Goal: Task Accomplishment & Management: Manage account settings

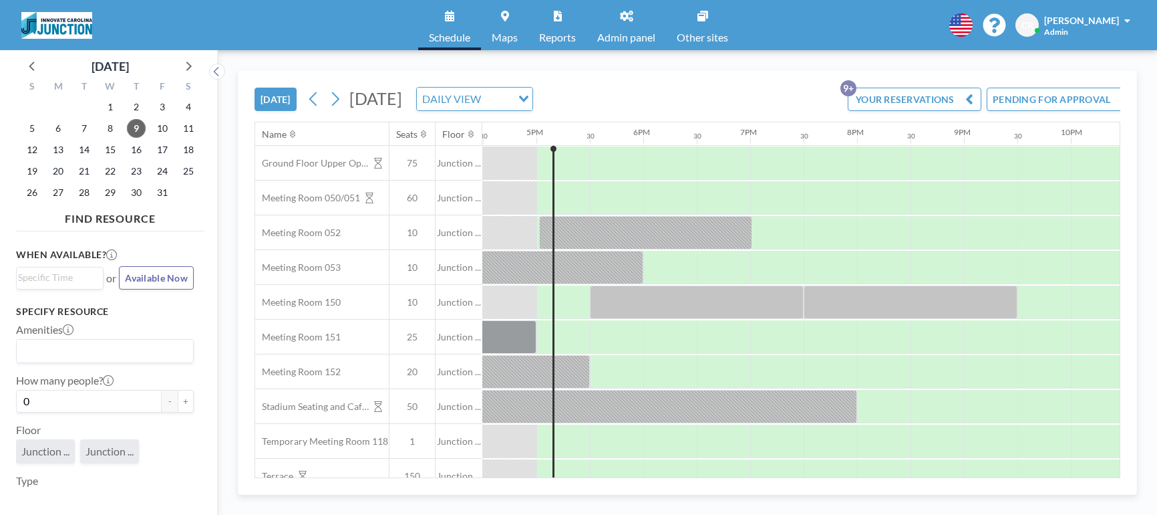
scroll to position [0, 1764]
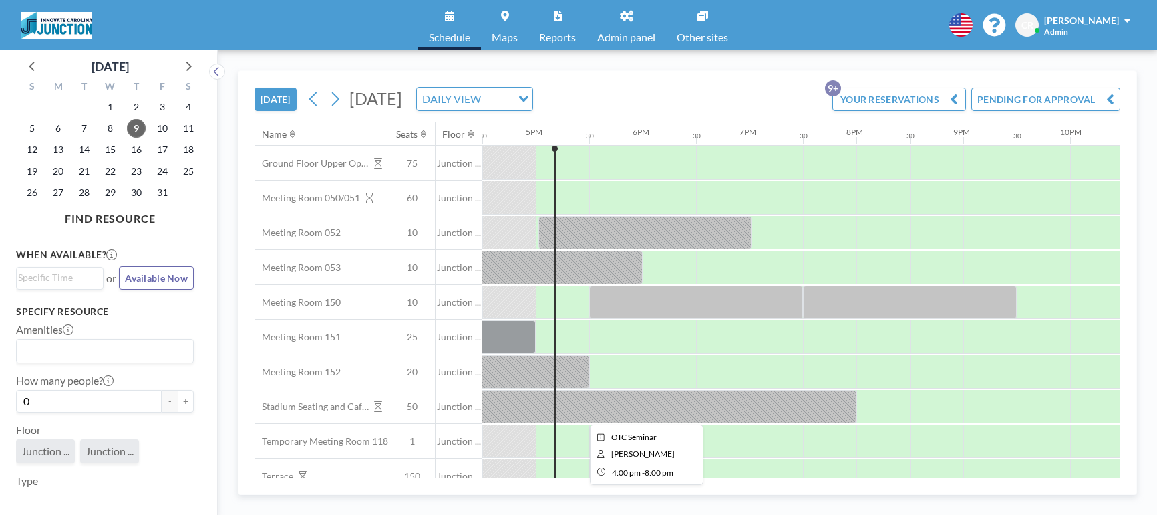
click at [778, 403] on div at bounding box center [643, 406] width 428 height 33
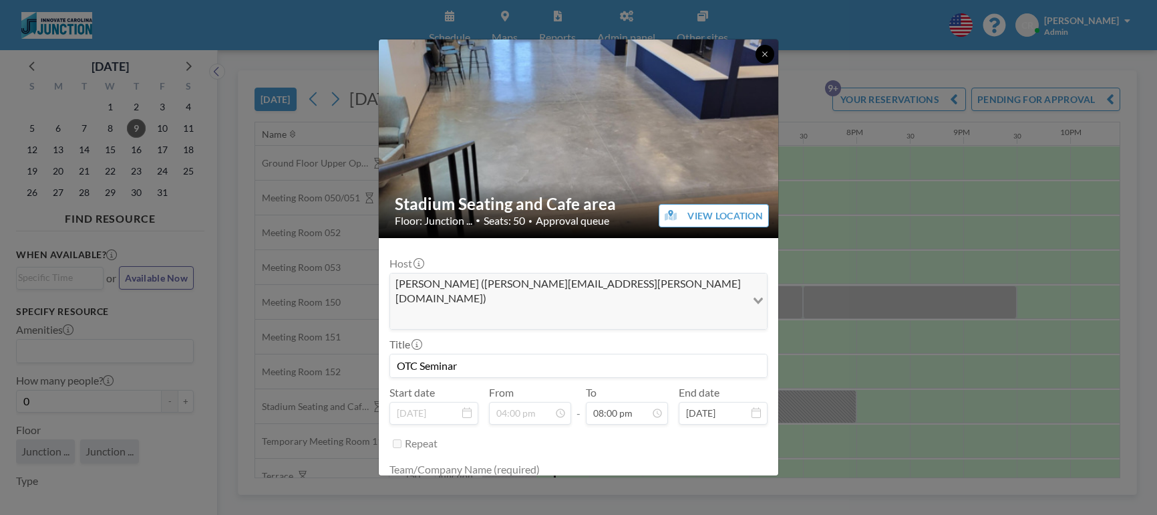
click at [761, 55] on icon at bounding box center [765, 54] width 8 height 8
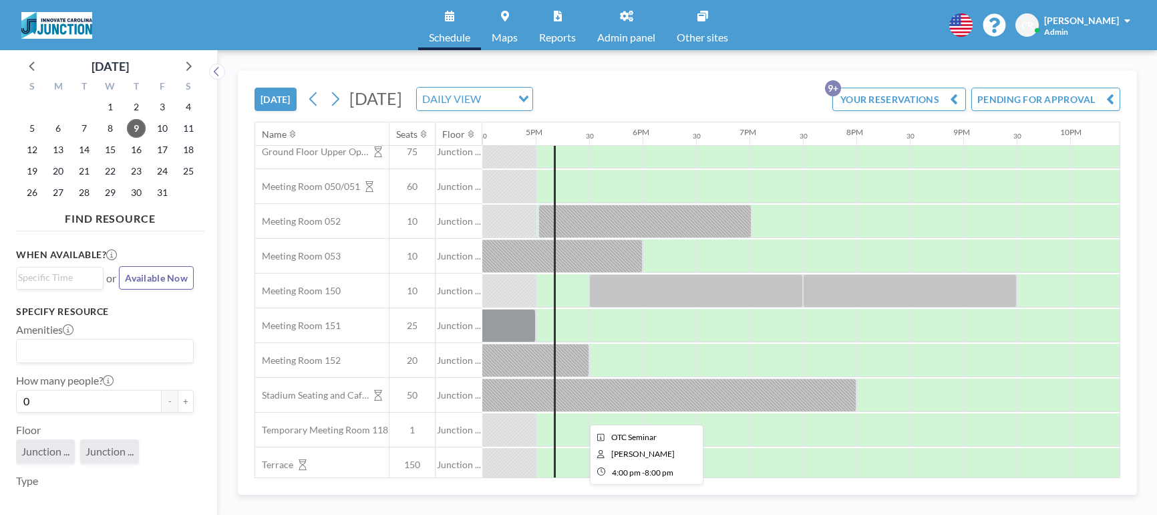
scroll to position [16, 1764]
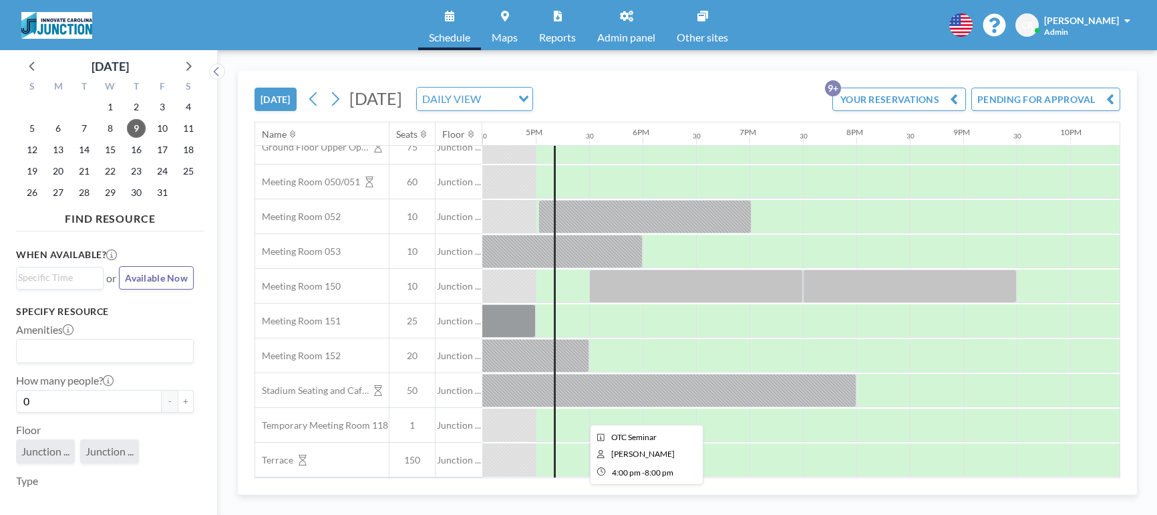
click at [670, 398] on div at bounding box center [643, 390] width 428 height 33
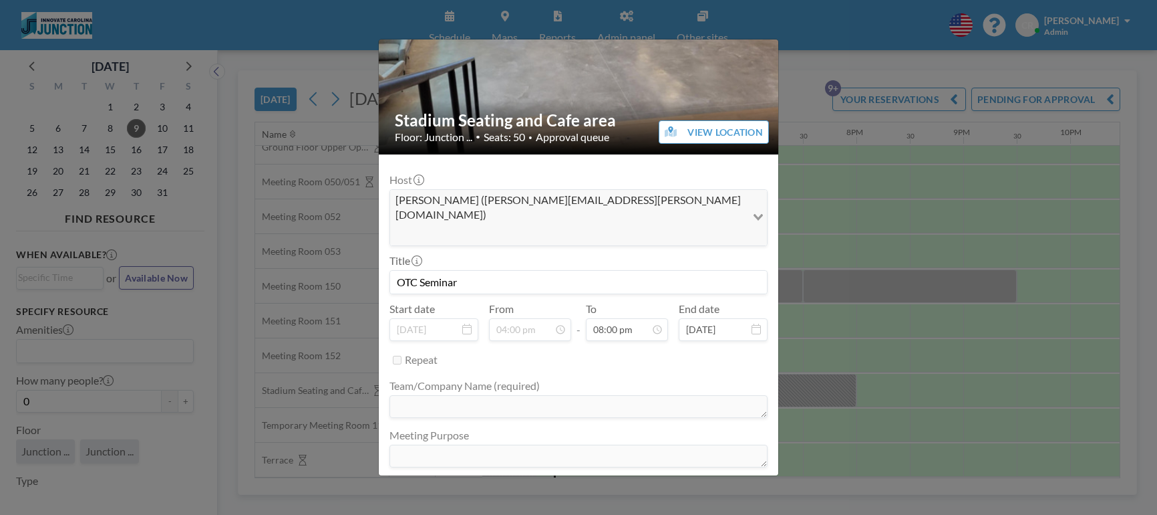
scroll to position [86, 0]
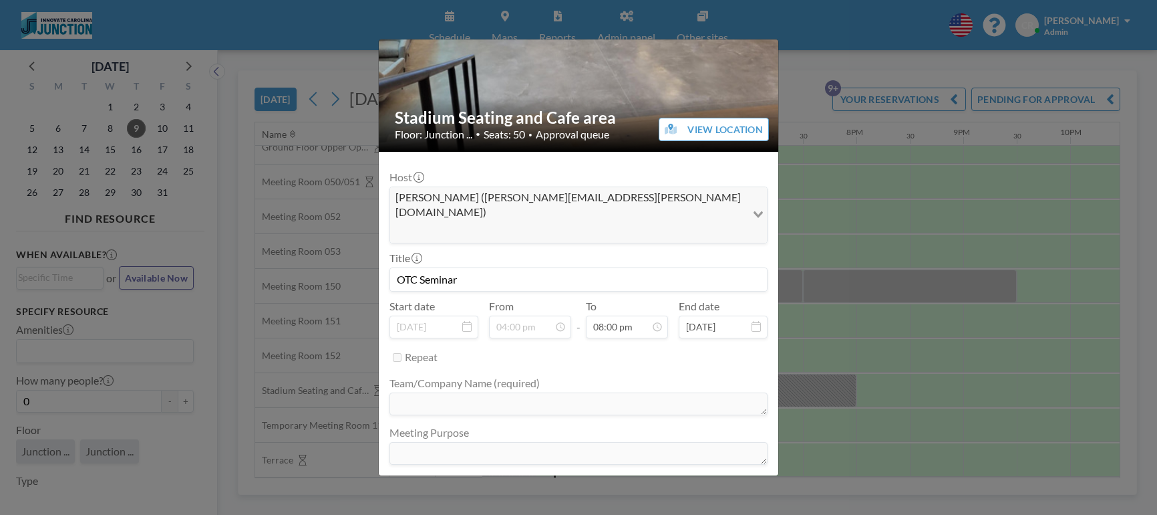
click at [637, 478] on button "END NOW" at bounding box center [648, 489] width 59 height 23
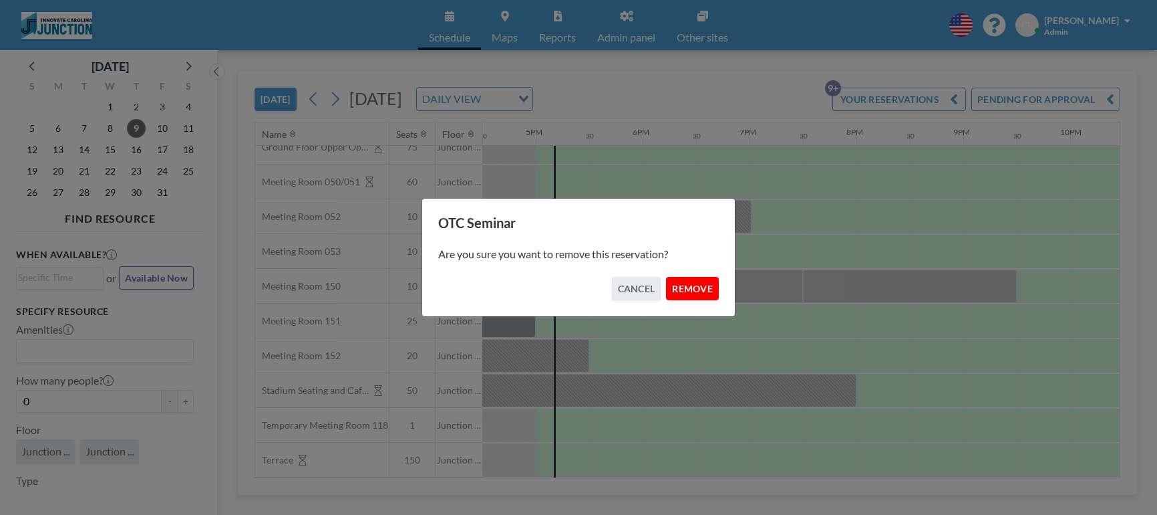
click at [686, 289] on button "REMOVE" at bounding box center [692, 288] width 53 height 23
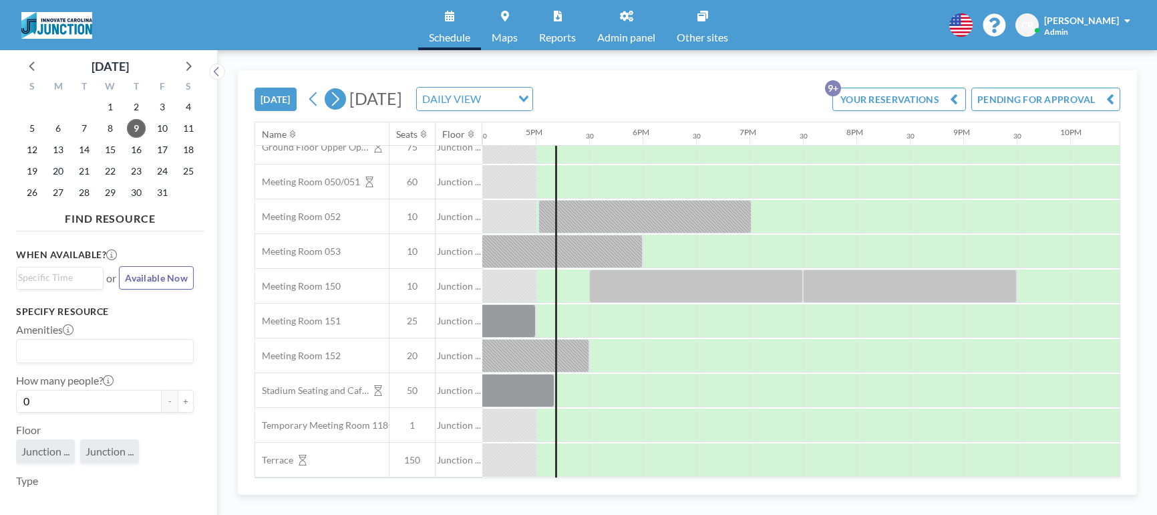
click at [341, 100] on icon at bounding box center [335, 99] width 13 height 20
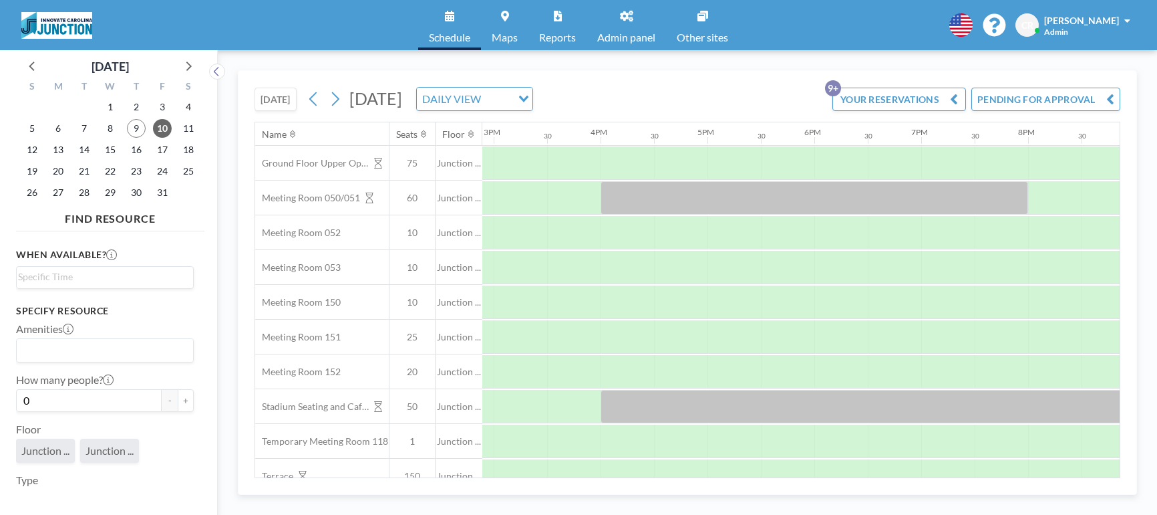
scroll to position [0, 1605]
click at [284, 103] on button "[DATE]" at bounding box center [276, 99] width 42 height 23
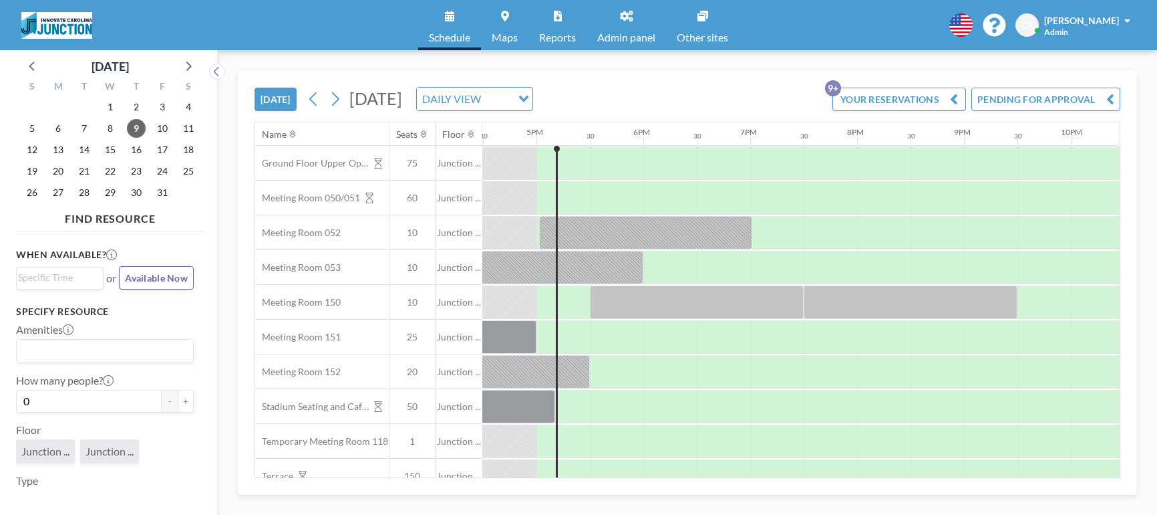
scroll to position [0, 1764]
click at [337, 100] on icon at bounding box center [335, 99] width 13 height 20
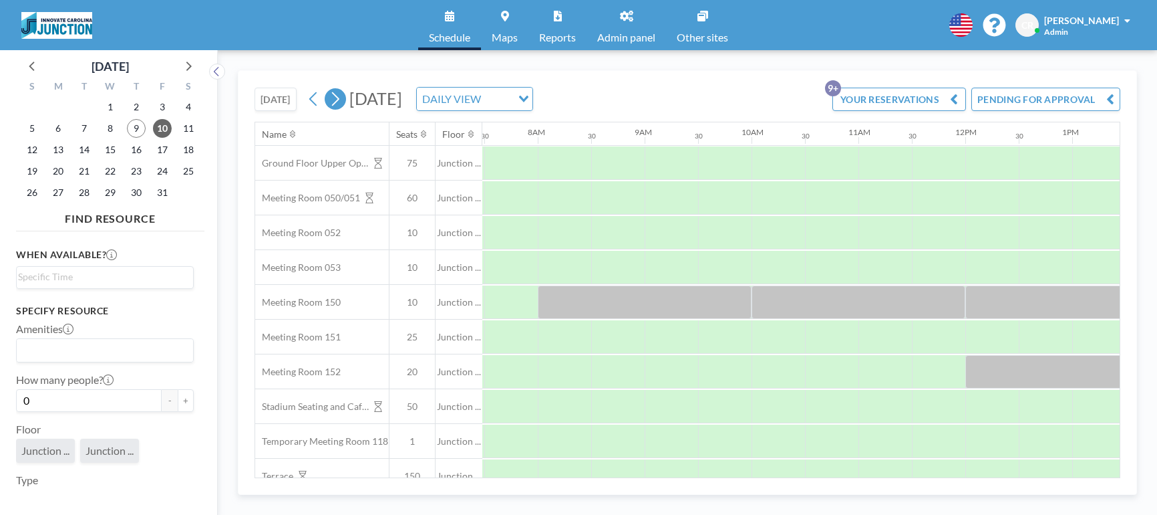
scroll to position [0, 802]
click at [331, 96] on icon at bounding box center [335, 99] width 13 height 20
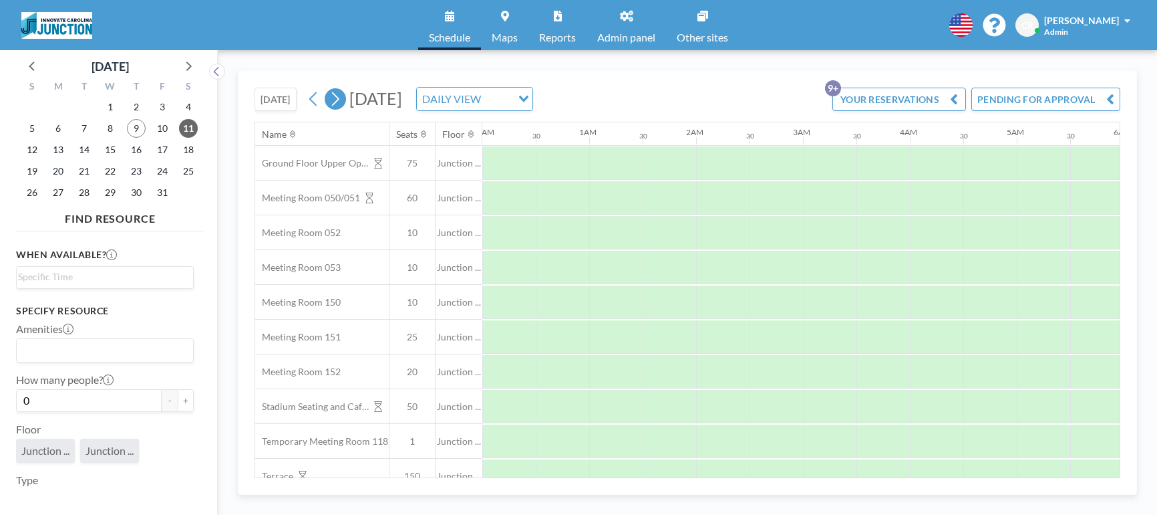
scroll to position [0, 692]
click at [339, 96] on icon at bounding box center [335, 99] width 13 height 20
click at [340, 94] on icon at bounding box center [335, 99] width 13 height 20
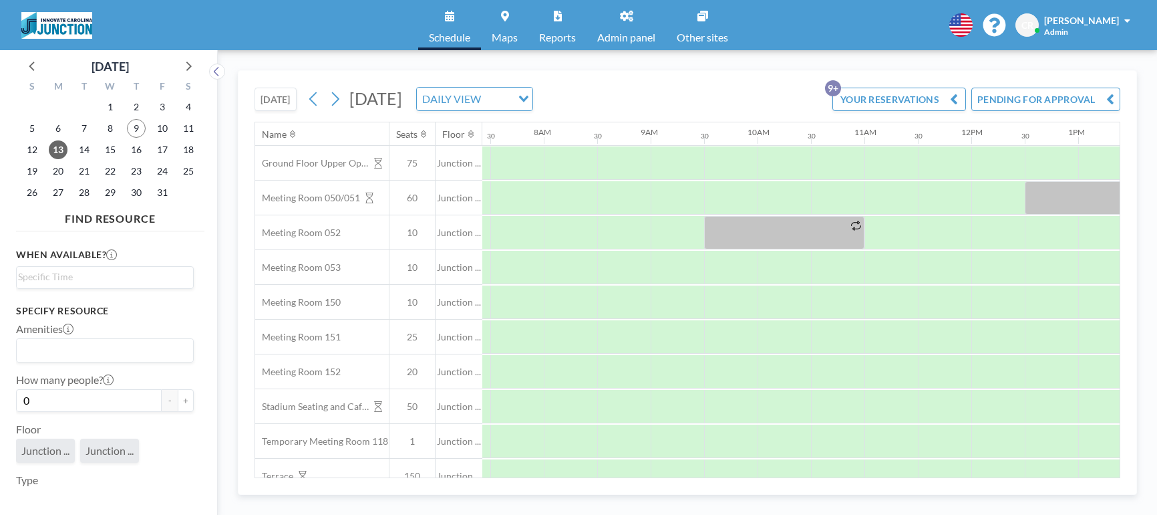
scroll to position [0, 802]
click at [165, 150] on span "17" at bounding box center [162, 149] width 19 height 19
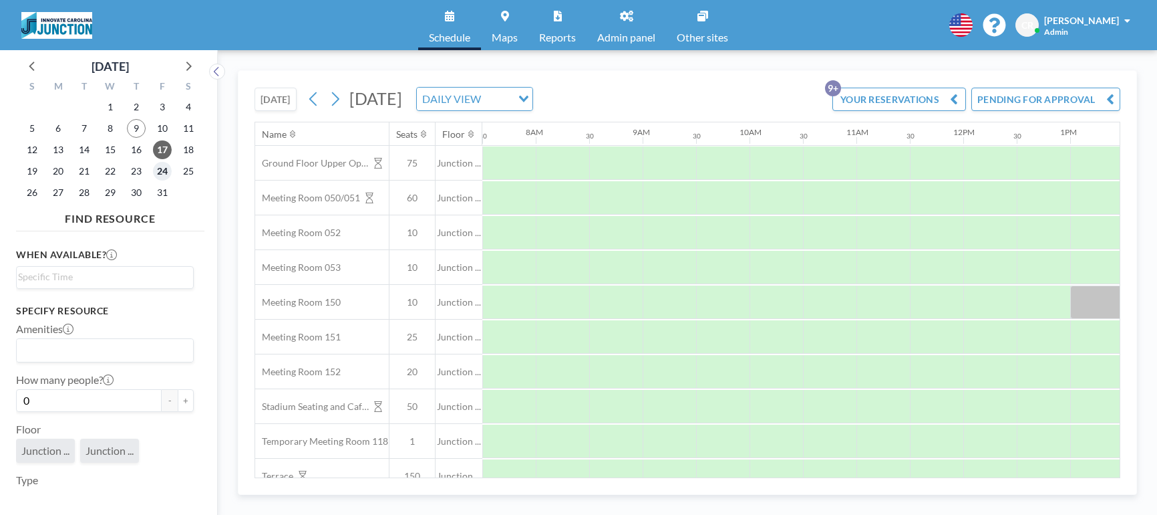
click at [161, 172] on span "24" at bounding box center [162, 171] width 19 height 19
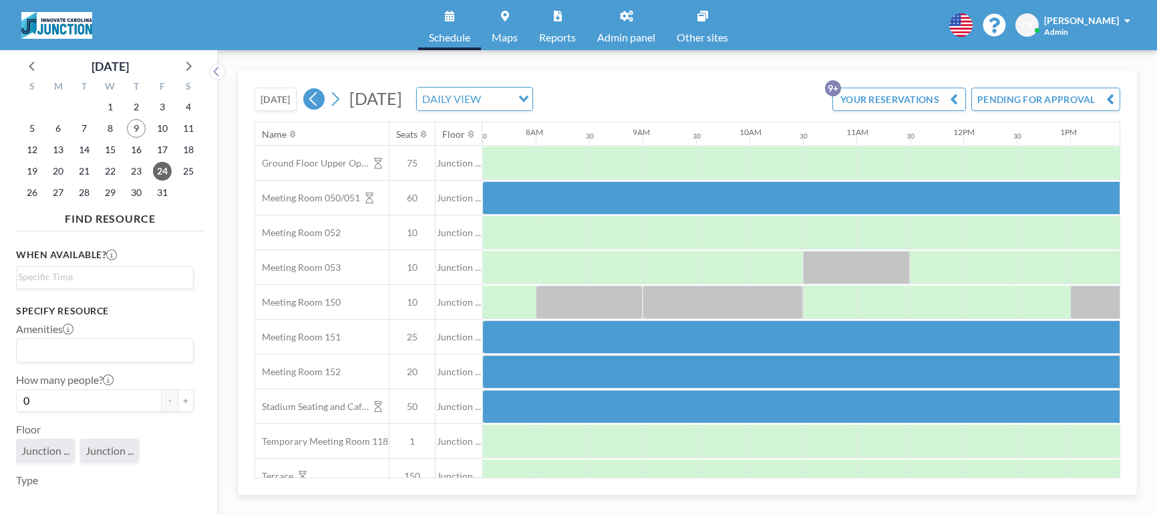
click at [315, 100] on icon at bounding box center [313, 99] width 13 height 20
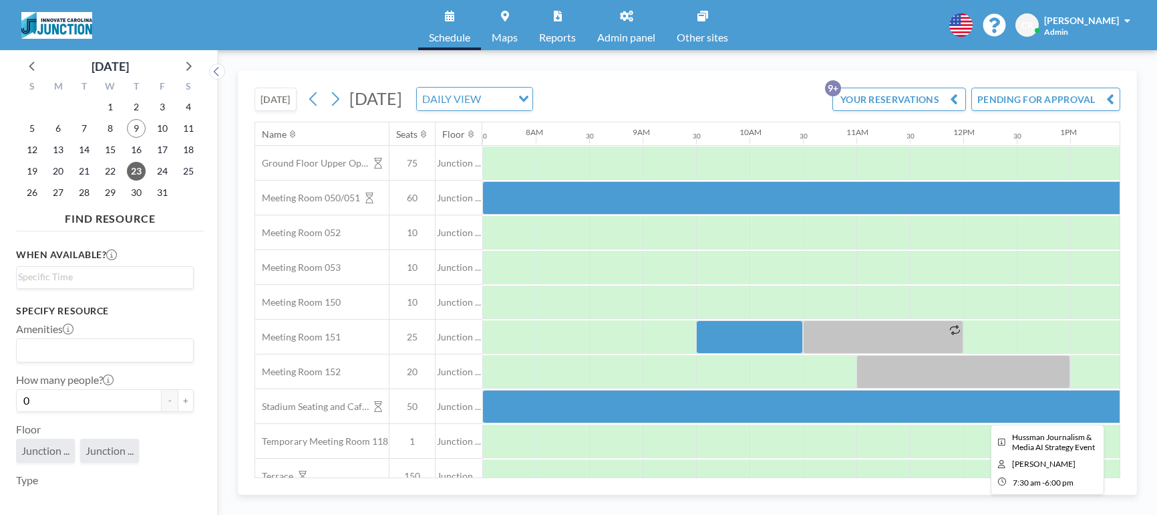
click at [809, 396] on div at bounding box center [1044, 406] width 1123 height 33
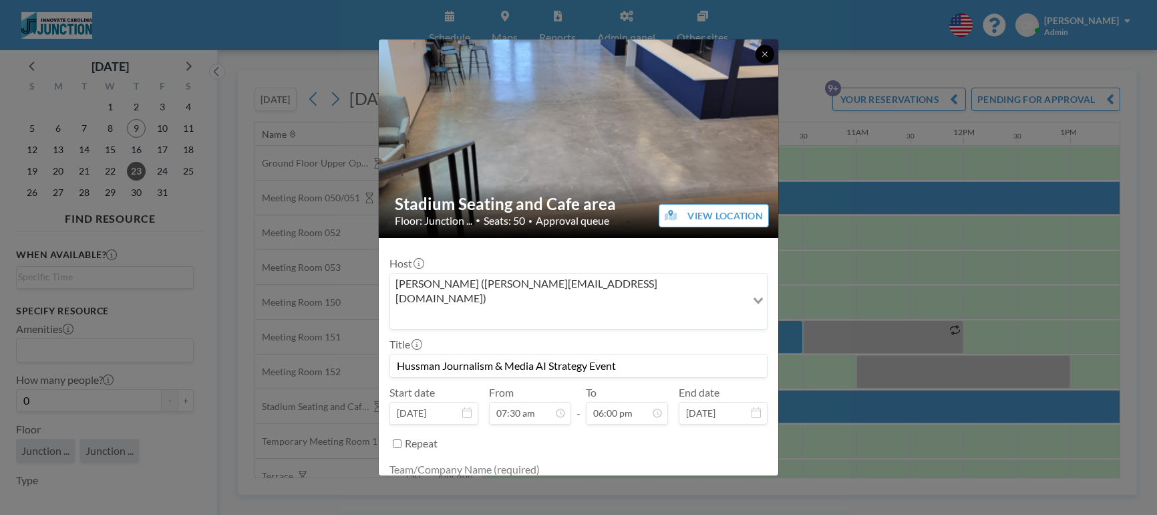
click at [760, 55] on button at bounding box center [765, 54] width 19 height 19
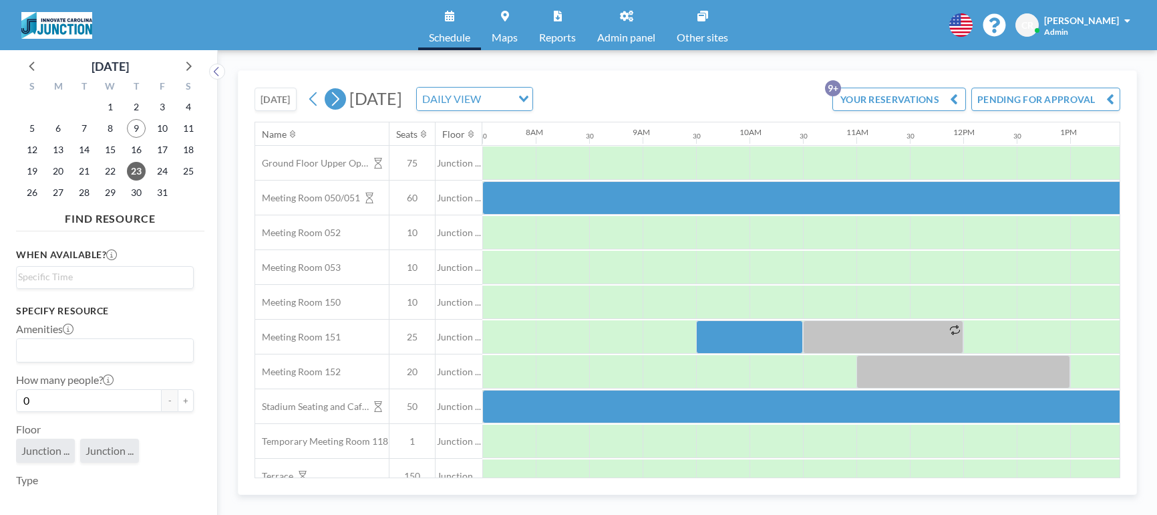
click at [339, 97] on icon at bounding box center [335, 99] width 7 height 14
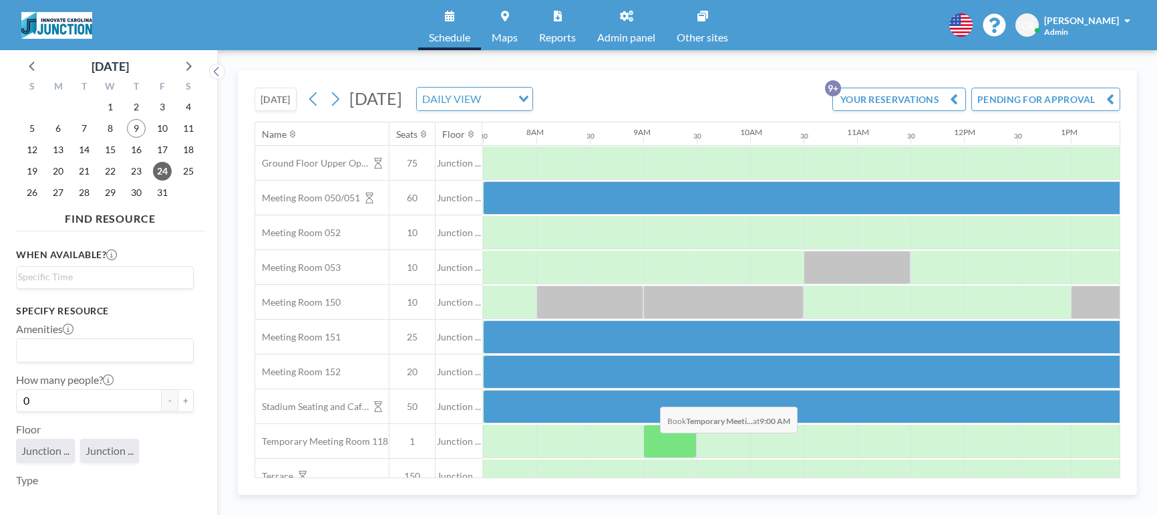
scroll to position [0, 802]
